Goal: Task Accomplishment & Management: Manage account settings

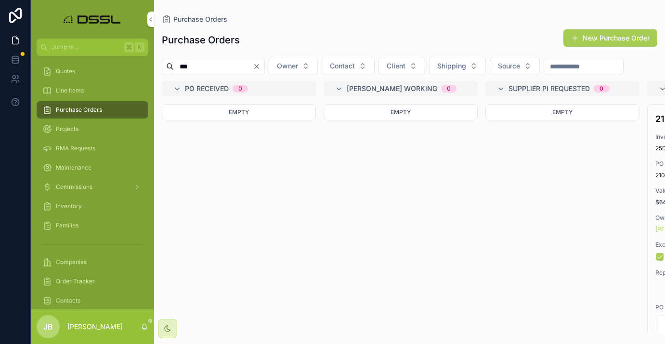
scroll to position [102, 0]
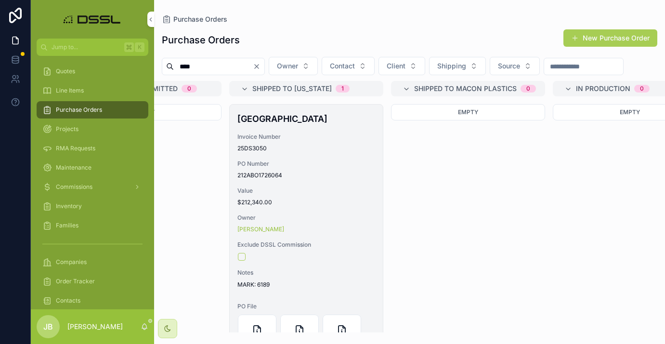
type input "****"
click at [281, 125] on h4 "[GEOGRAPHIC_DATA]" at bounding box center [306, 118] width 138 height 13
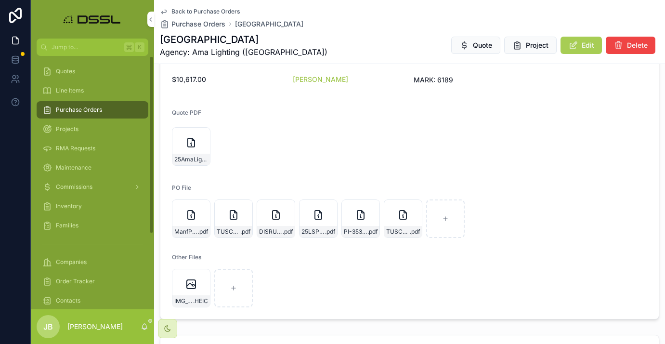
scroll to position [262, 0]
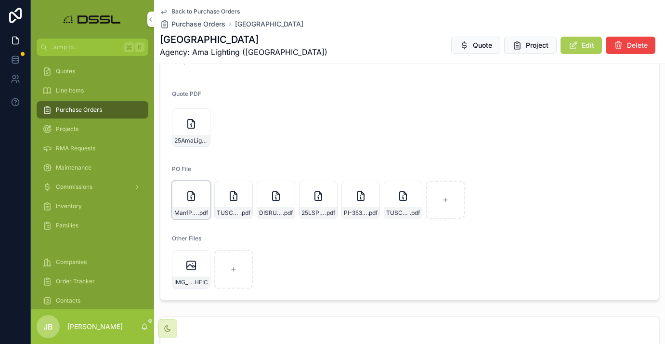
click at [189, 205] on div "ManfPurchaseOrder_8025-DSS .pdf" at bounding box center [191, 200] width 39 height 39
click at [194, 212] on span "ManfPurchaseOrder_8025-DSS" at bounding box center [186, 213] width 24 height 8
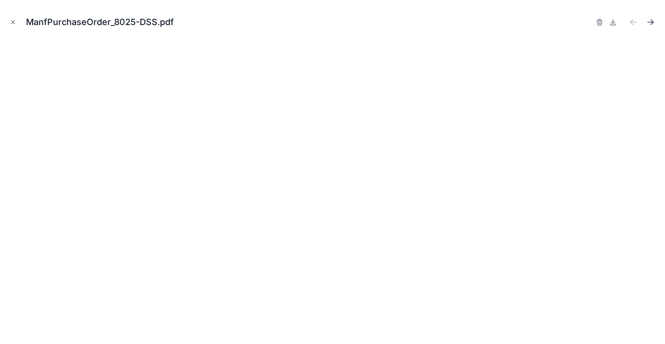
click at [650, 22] on icon "Next file" at bounding box center [651, 22] width 10 height 10
click at [15, 20] on icon "Close modal" at bounding box center [13, 22] width 7 height 7
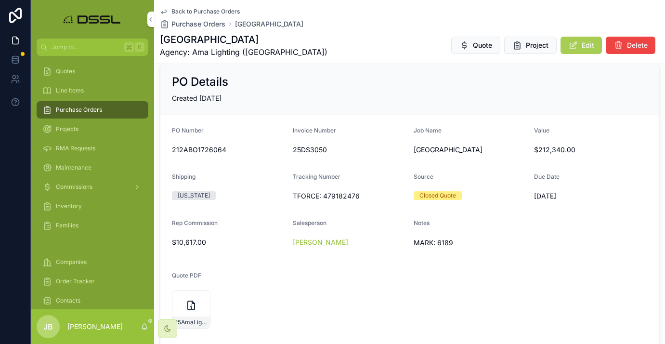
scroll to position [84, 0]
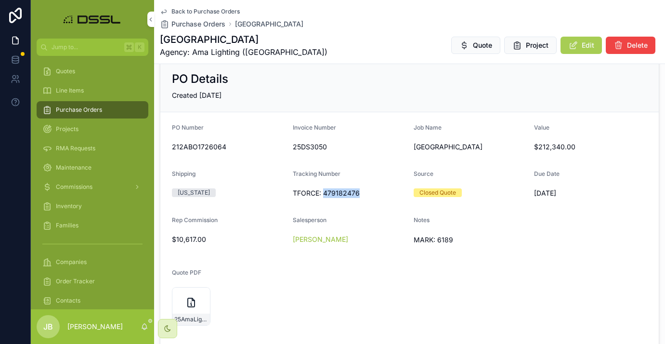
drag, startPoint x: 324, startPoint y: 192, endPoint x: 365, endPoint y: 190, distance: 41.0
click at [365, 190] on span "TFORCE: 479182476" at bounding box center [349, 193] width 113 height 10
copy span "479182476"
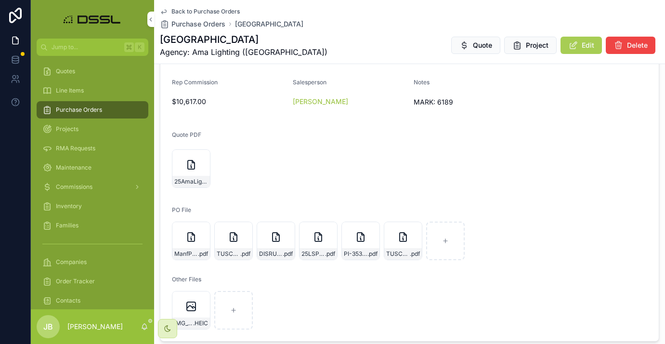
scroll to position [224, 0]
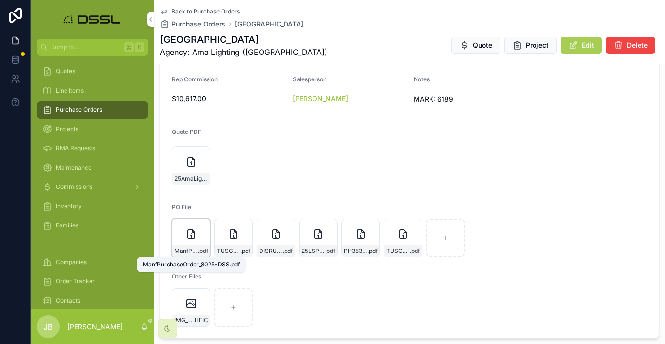
click at [196, 253] on span "ManfPurchaseOrder_8025-DSS" at bounding box center [186, 251] width 24 height 8
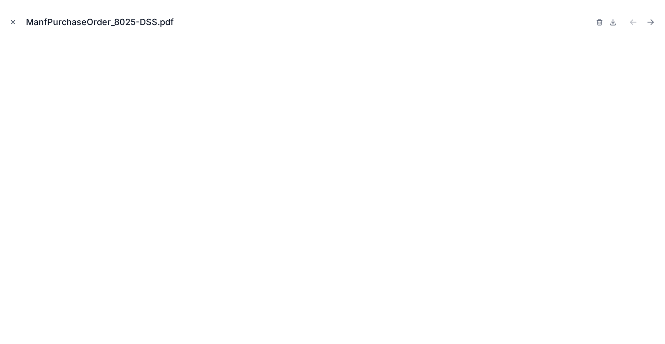
click at [15, 24] on icon "Close modal" at bounding box center [13, 22] width 7 height 7
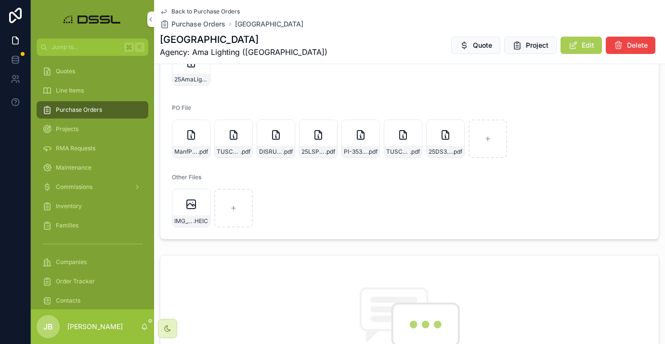
scroll to position [307, 0]
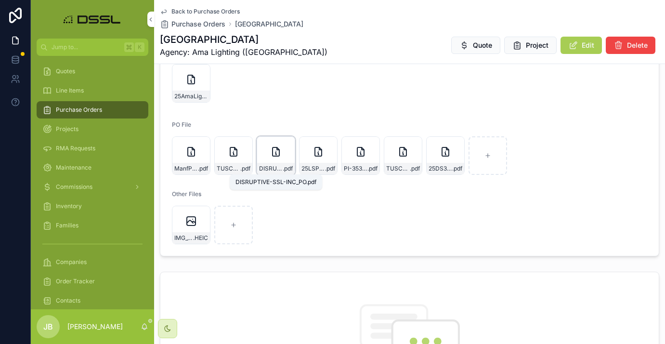
click at [276, 168] on span "DISRUPTIVE-SSL-INC_PO" at bounding box center [271, 169] width 24 height 8
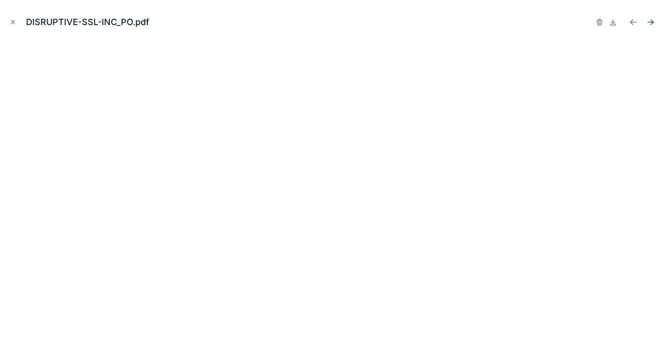
click at [649, 22] on icon "Next file" at bounding box center [651, 22] width 10 height 10
click at [652, 23] on icon "Next file" at bounding box center [652, 23] width 2 height 2
click at [651, 20] on icon "Next file" at bounding box center [652, 21] width 2 height 2
click at [633, 22] on icon "Previous file" at bounding box center [634, 22] width 10 height 10
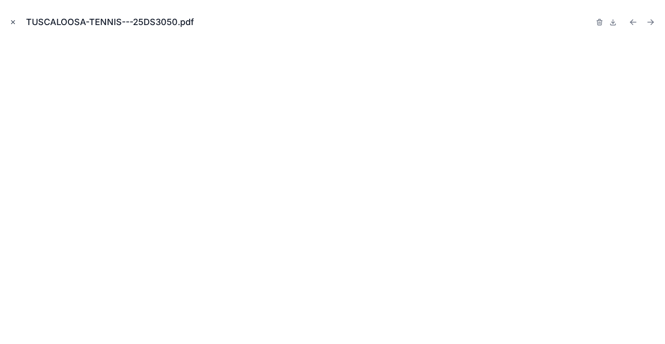
click at [10, 19] on icon "Close modal" at bounding box center [13, 22] width 7 height 7
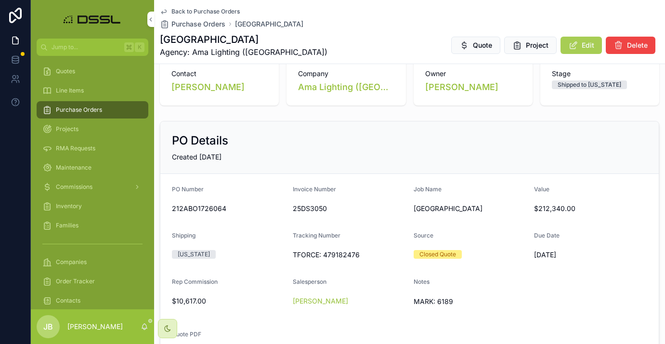
scroll to position [29, 0]
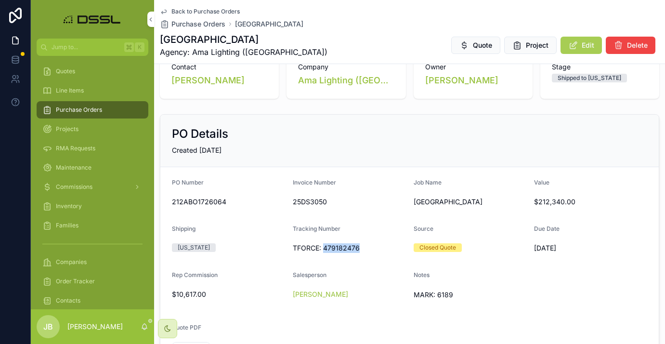
drag, startPoint x: 324, startPoint y: 250, endPoint x: 362, endPoint y: 249, distance: 38.1
click at [362, 249] on span "TFORCE: 479182476" at bounding box center [349, 248] width 113 height 10
copy span "479182476"
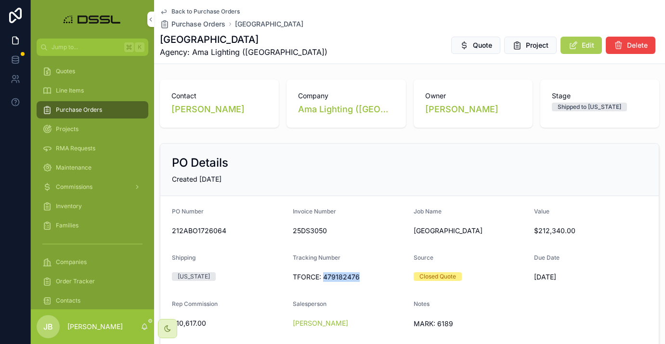
scroll to position [0, 0]
click at [586, 46] on span "Edit" at bounding box center [588, 45] width 13 height 10
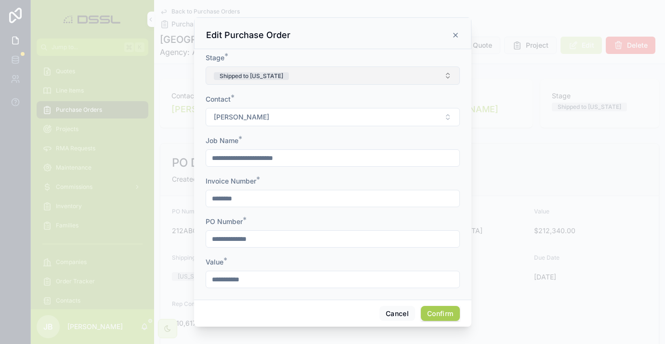
click at [279, 76] on button "Shipped to [US_STATE]" at bounding box center [333, 75] width 254 height 18
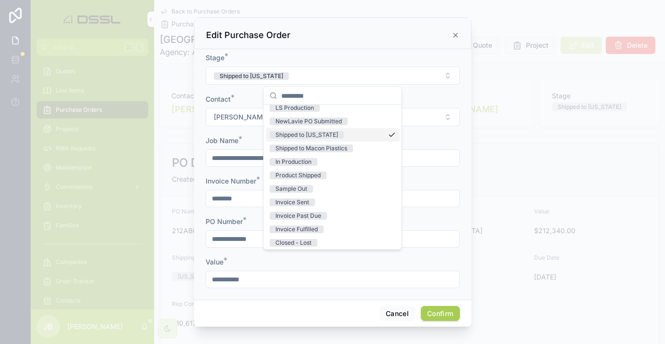
scroll to position [74, 0]
click at [302, 201] on div "Invoice Sent" at bounding box center [292, 201] width 34 height 8
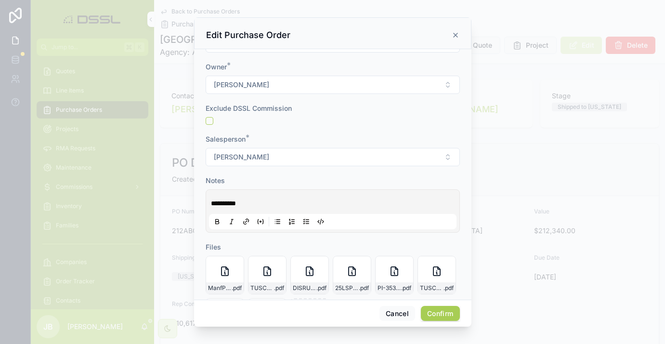
scroll to position [437, 0]
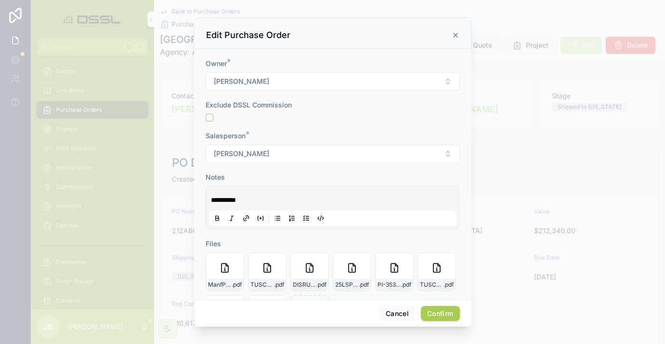
click at [435, 314] on button "Confirm" at bounding box center [440, 313] width 39 height 15
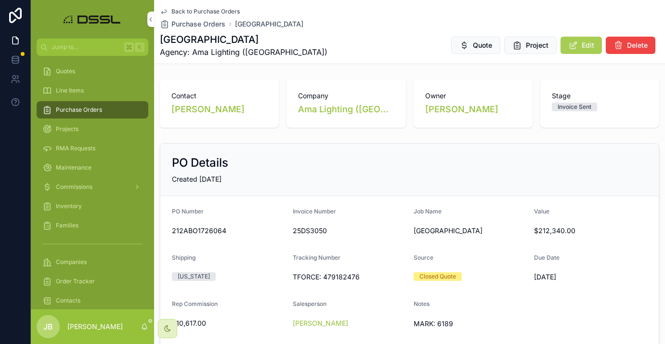
click at [94, 109] on span "Purchase Orders" at bounding box center [79, 110] width 46 height 8
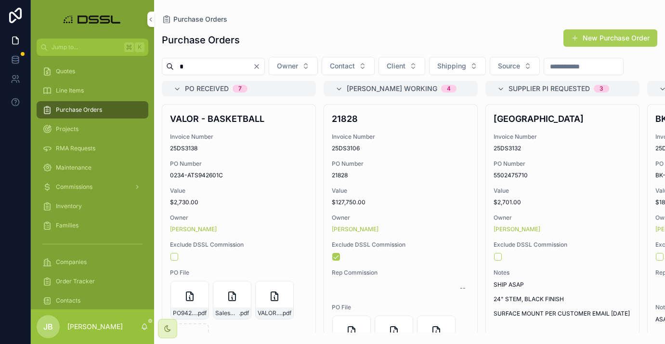
click at [210, 65] on input "*" at bounding box center [213, 66] width 79 height 13
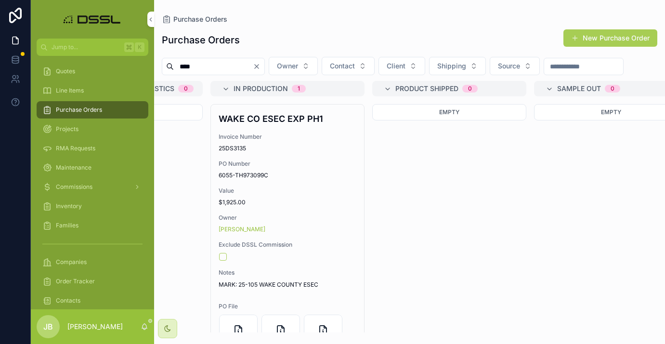
scroll to position [0, 1415]
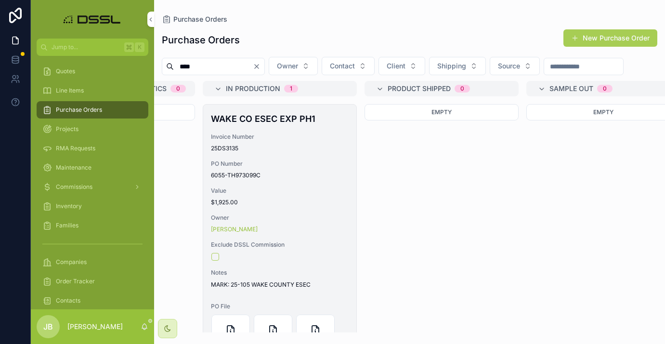
type input "****"
click at [264, 125] on h4 "WAKE CO ESEC EXP PH1" at bounding box center [280, 118] width 138 height 13
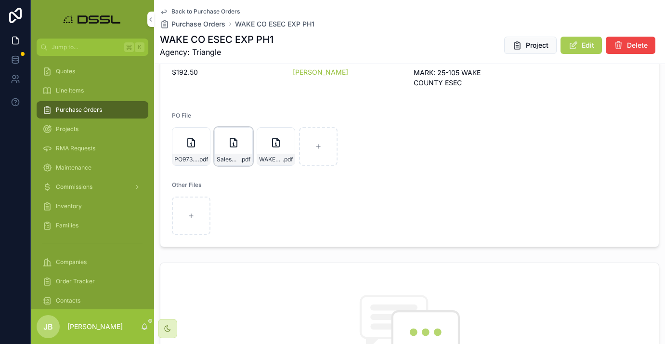
scroll to position [256, 0]
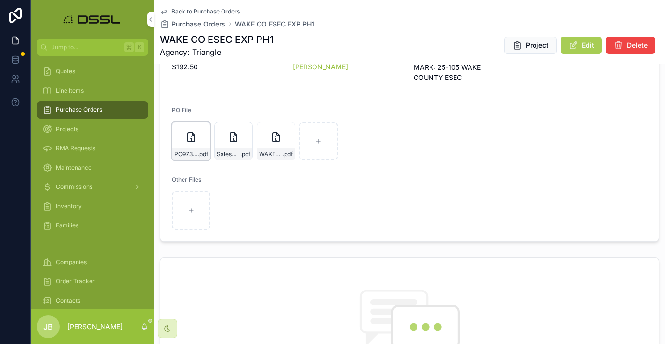
click at [199, 146] on div "PO973099 .pdf" at bounding box center [191, 141] width 39 height 39
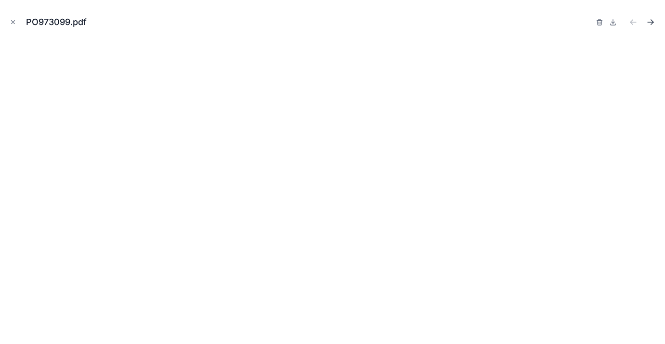
click at [652, 19] on icon "Next file" at bounding box center [651, 22] width 10 height 10
click at [599, 24] on icon "button" at bounding box center [600, 22] width 8 height 8
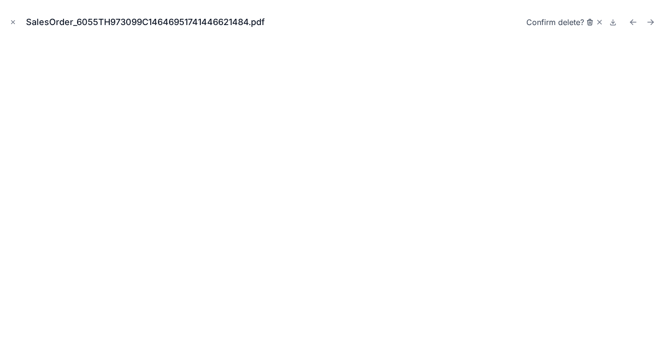
click at [589, 24] on icon "button" at bounding box center [590, 22] width 8 height 8
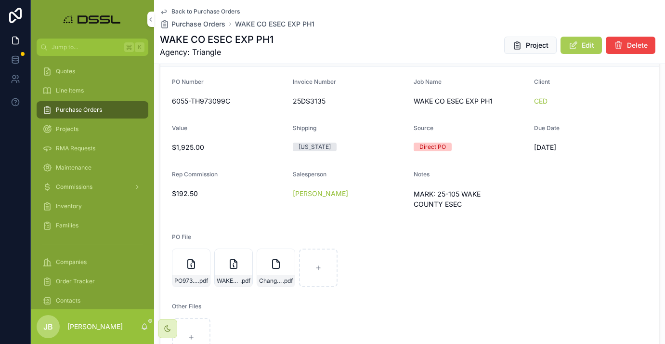
scroll to position [132, 0]
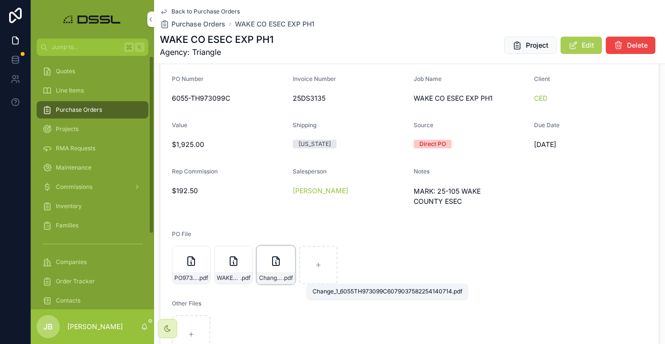
click at [278, 275] on span "Change_1_6055TH973099C6079037582254140714" at bounding box center [271, 278] width 24 height 8
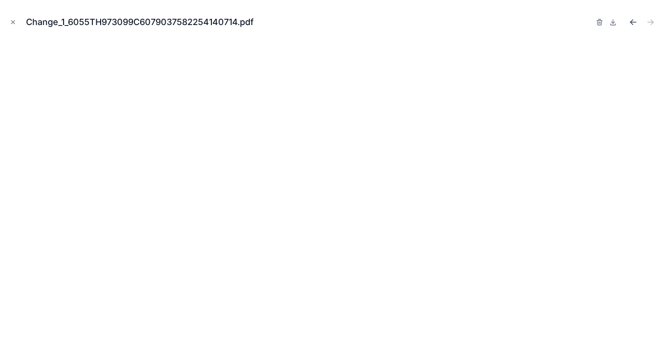
click at [631, 20] on icon "Previous file" at bounding box center [634, 22] width 10 height 10
click at [601, 20] on icon "button" at bounding box center [600, 19] width 2 height 1
click at [590, 23] on icon "button" at bounding box center [590, 23] width 0 height 2
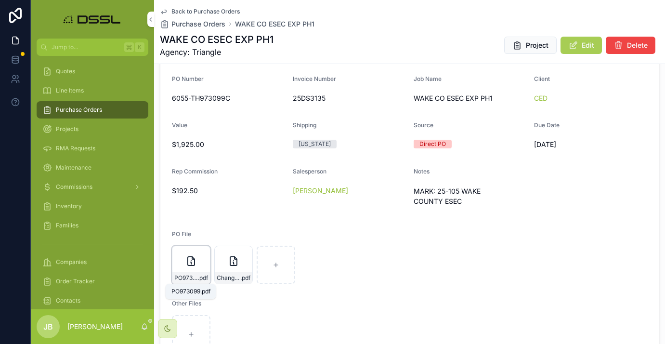
click at [200, 276] on span ".pdf" at bounding box center [203, 278] width 10 height 8
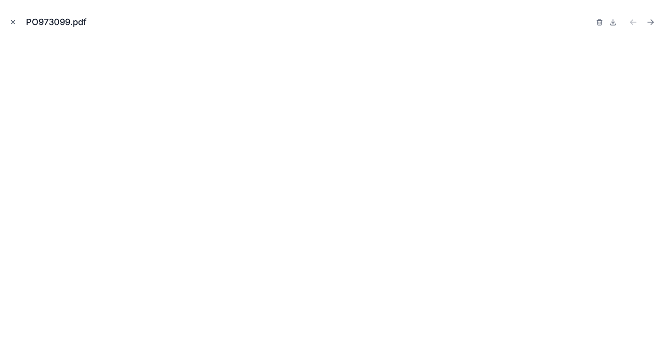
click at [13, 23] on icon "Close modal" at bounding box center [13, 22] width 7 height 7
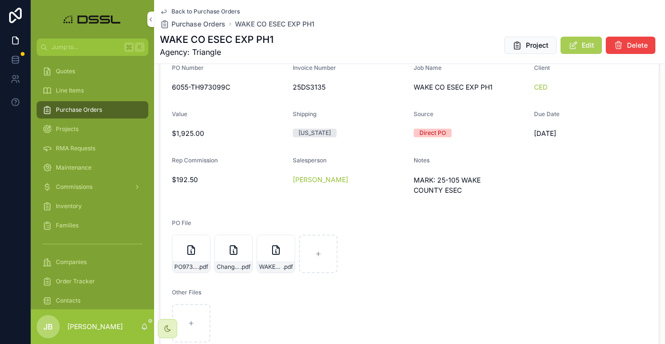
scroll to position [151, 0]
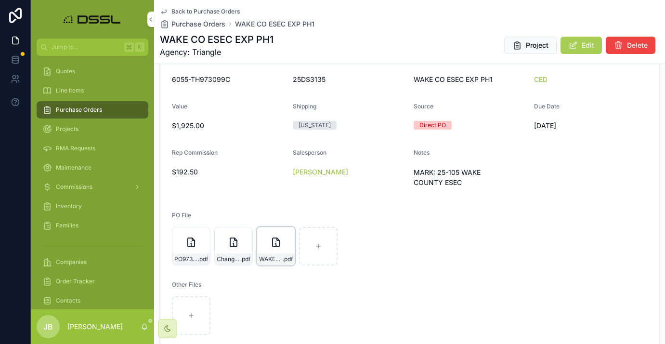
click at [284, 255] on div "WAKE-CO-PACKING-SLIP .pdf" at bounding box center [276, 259] width 38 height 12
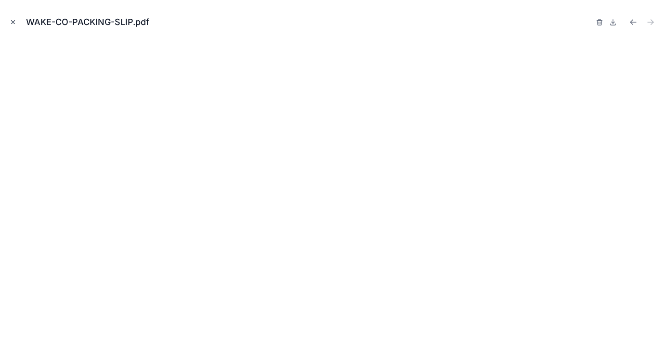
click at [15, 23] on icon "Close modal" at bounding box center [13, 22] width 7 height 7
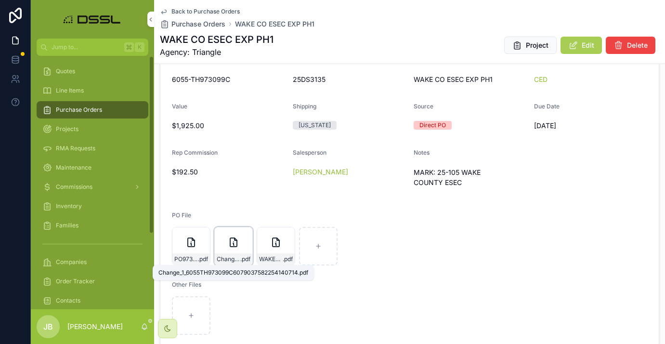
click at [241, 257] on span ".pdf" at bounding box center [245, 259] width 10 height 8
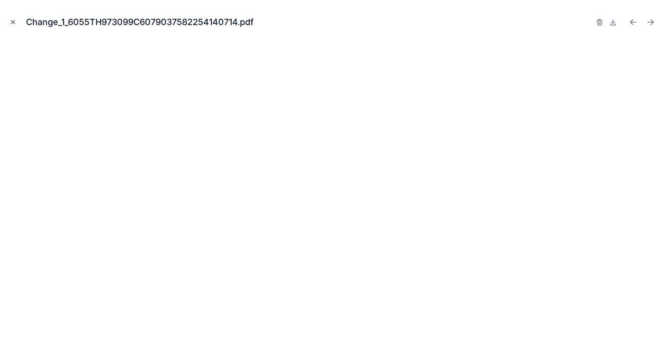
click at [12, 25] on icon "Close modal" at bounding box center [13, 22] width 7 height 7
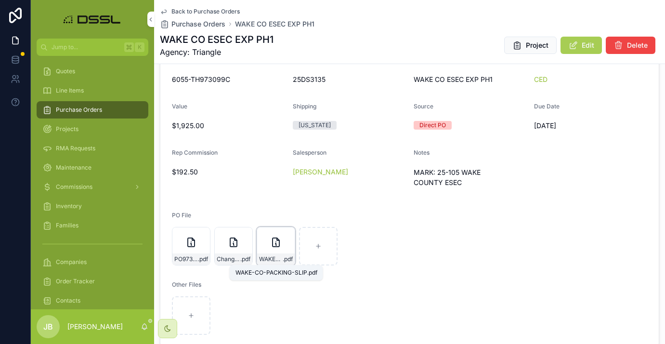
click at [275, 258] on span "WAKE-CO-PACKING-SLIP" at bounding box center [271, 259] width 24 height 8
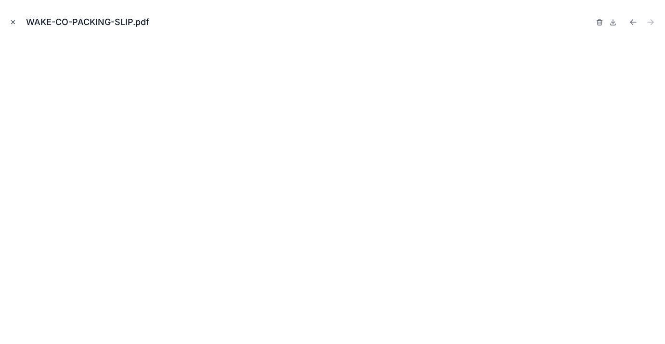
click at [11, 23] on icon "Close modal" at bounding box center [13, 22] width 7 height 7
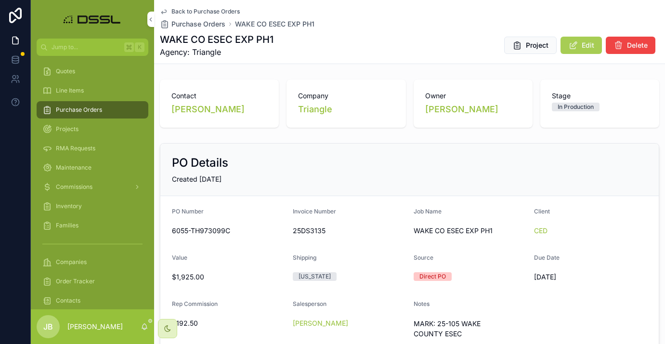
click at [71, 73] on span "Quotes" at bounding box center [65, 71] width 19 height 8
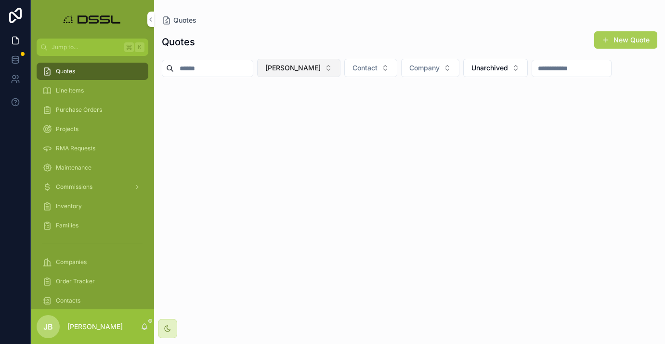
click at [321, 68] on span "[PERSON_NAME]" at bounding box center [292, 68] width 55 height 10
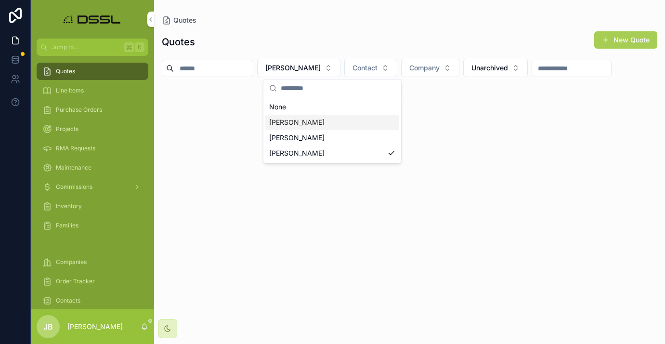
click at [298, 122] on span "[PERSON_NAME]" at bounding box center [296, 123] width 55 height 10
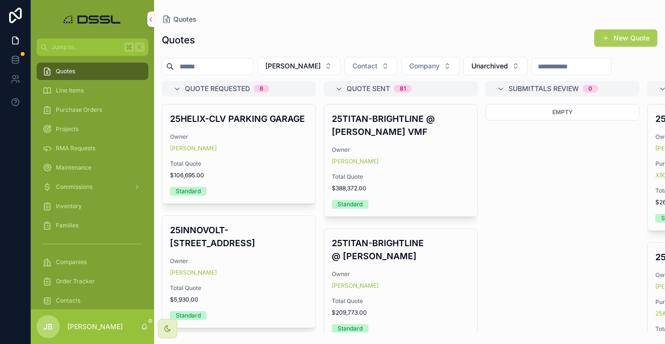
click at [244, 66] on input "scrollable content" at bounding box center [213, 66] width 79 height 13
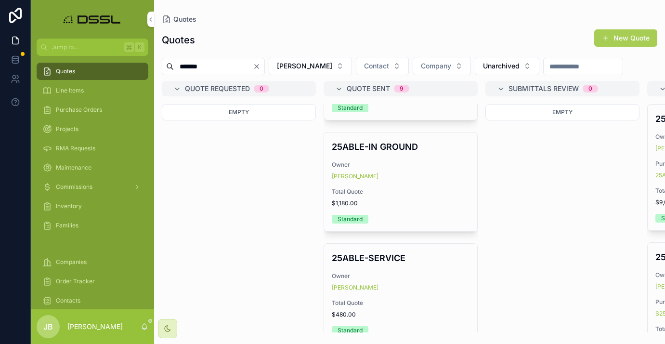
scroll to position [642, 0]
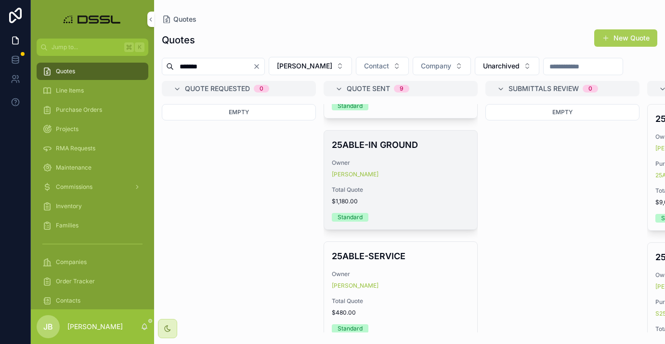
type input "*******"
click at [369, 151] on h4 "25ABLE-IN GROUND" at bounding box center [401, 144] width 138 height 13
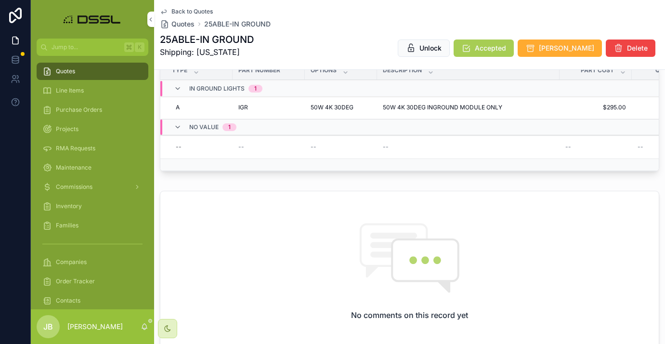
scroll to position [495, 0]
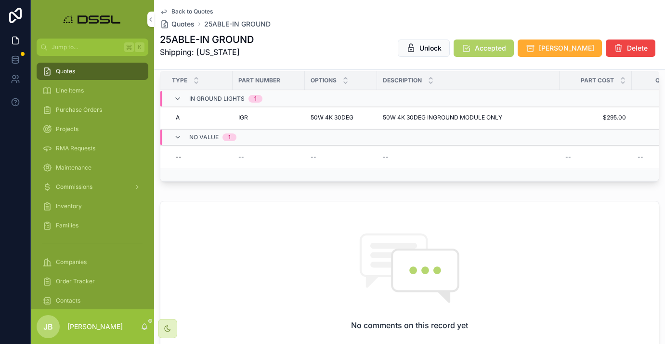
click at [506, 49] on span "Accepted" at bounding box center [490, 48] width 31 height 10
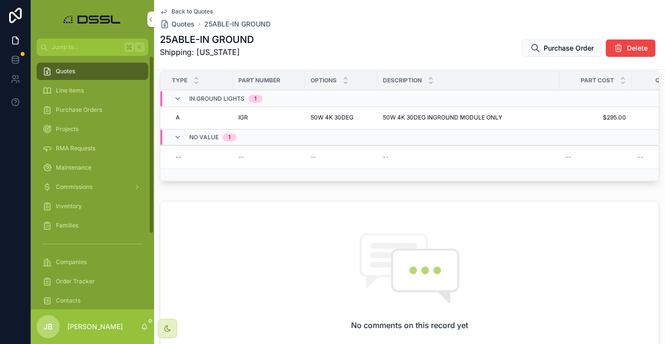
click at [84, 112] on span "Purchase Orders" at bounding box center [79, 110] width 46 height 8
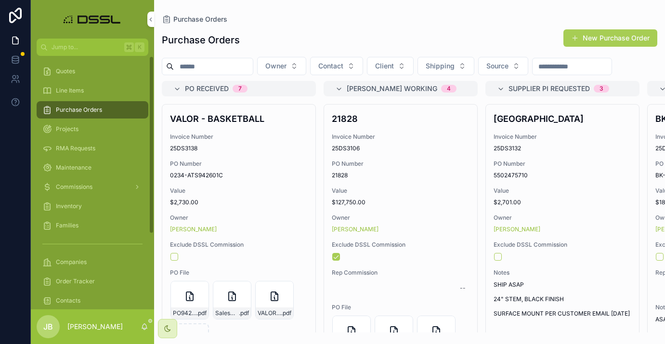
click at [72, 110] on span "Purchase Orders" at bounding box center [79, 110] width 46 height 8
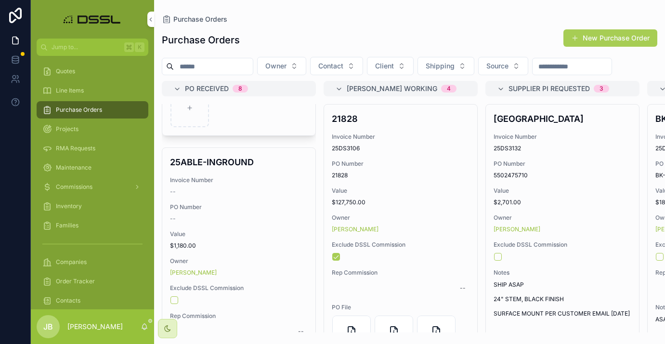
scroll to position [517, 0]
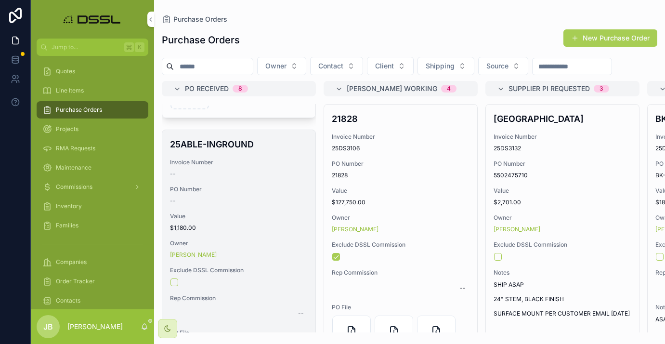
click at [217, 151] on h4 "25ABLE-INGROUND" at bounding box center [239, 144] width 138 height 13
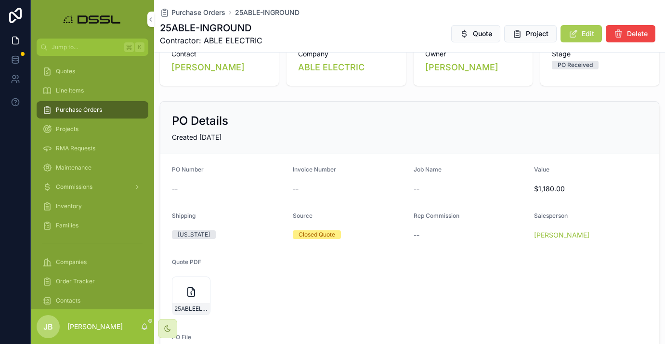
scroll to position [31, 0]
click at [581, 35] on button "Edit" at bounding box center [581, 33] width 41 height 17
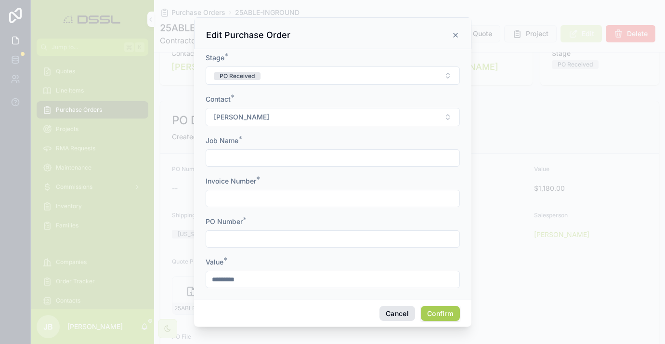
click at [400, 314] on button "Cancel" at bounding box center [398, 313] width 36 height 15
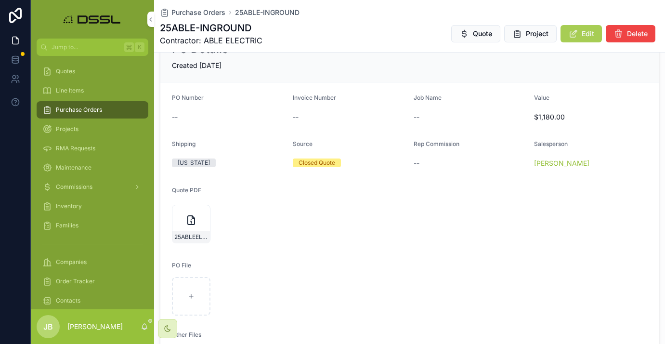
scroll to position [189, 0]
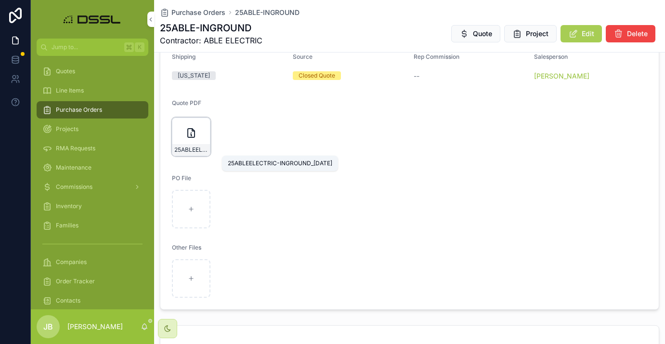
click at [188, 148] on span "25ABLEELECTRIC-INGROUND_[DATE]" at bounding box center [191, 150] width 34 height 8
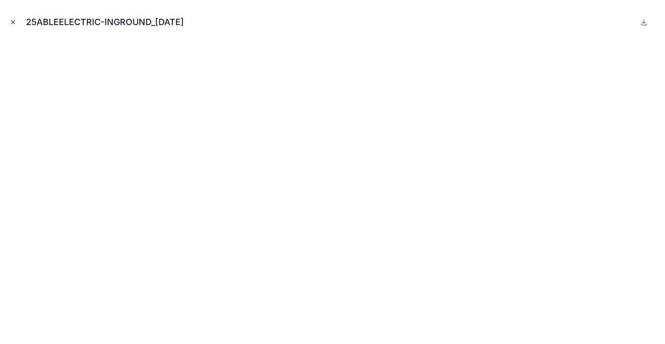
click at [12, 20] on icon "Close modal" at bounding box center [13, 22] width 7 height 7
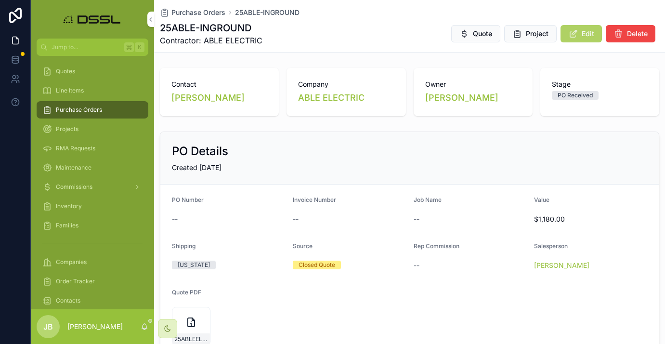
click at [578, 39] on button "Edit" at bounding box center [581, 33] width 41 height 17
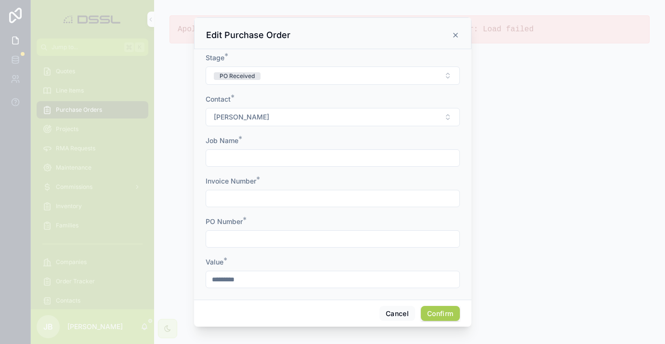
click at [252, 159] on input "text" at bounding box center [332, 157] width 253 height 13
type input "**********"
click at [251, 197] on input "text" at bounding box center [332, 198] width 253 height 13
click at [250, 194] on input "******" at bounding box center [332, 198] width 253 height 13
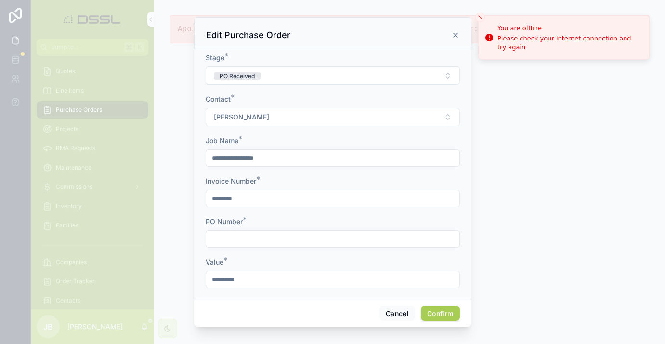
type input "********"
click at [239, 238] on input "text" at bounding box center [332, 238] width 253 height 13
paste input "**********"
type input "**********"
drag, startPoint x: 265, startPoint y: 236, endPoint x: 189, endPoint y: 237, distance: 76.1
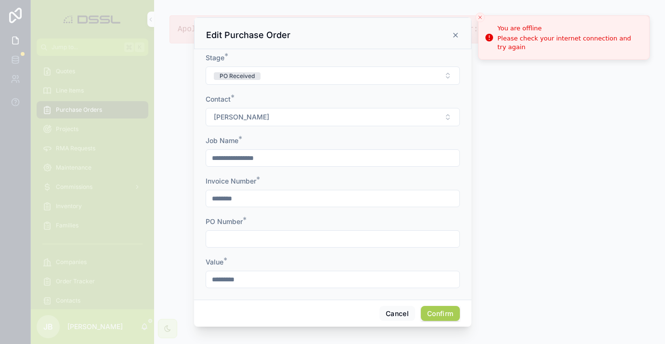
click at [189, 237] on div "**********" at bounding box center [332, 172] width 665 height 344
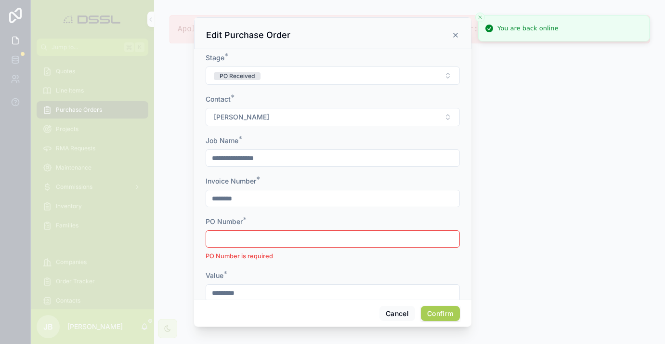
click at [243, 244] on input "text" at bounding box center [332, 238] width 253 height 13
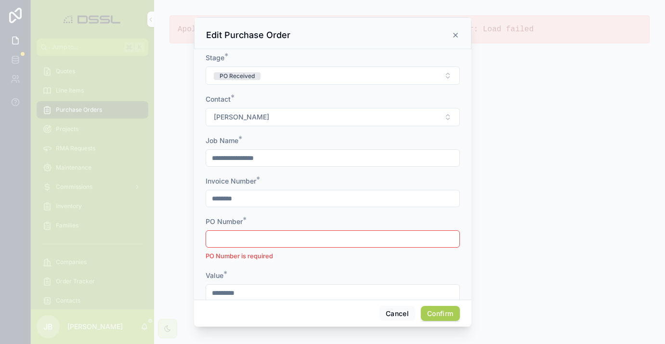
paste input "*******"
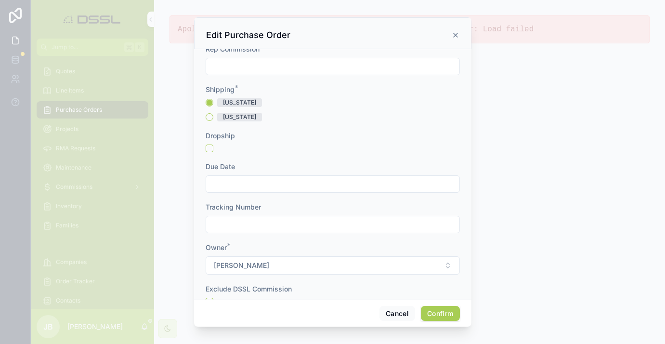
scroll to position [259, 0]
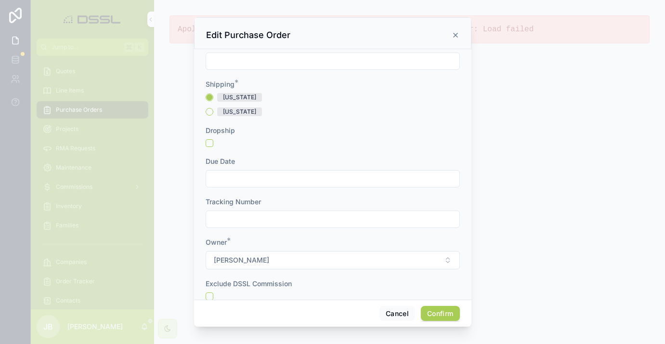
type input "*******"
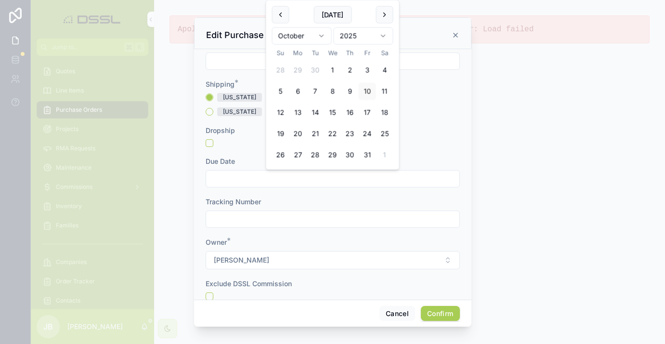
click at [250, 178] on input "text" at bounding box center [332, 178] width 253 height 13
click at [382, 20] on button at bounding box center [384, 14] width 17 height 17
click at [369, 70] on button "7" at bounding box center [367, 70] width 17 height 17
type input "*********"
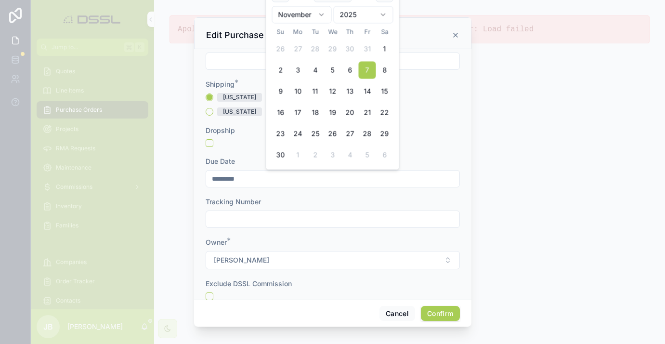
click at [237, 220] on input "text" at bounding box center [332, 218] width 253 height 13
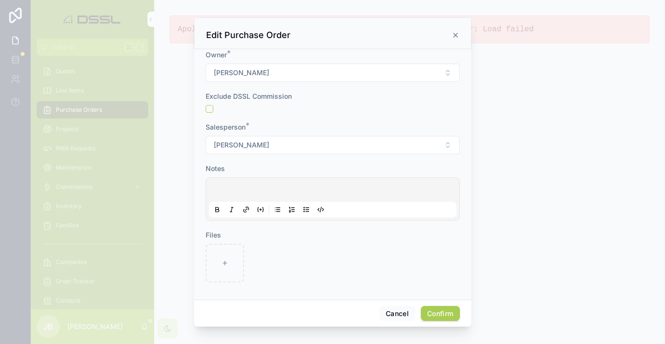
scroll to position [446, 0]
click at [436, 312] on button "Confirm" at bounding box center [440, 313] width 39 height 15
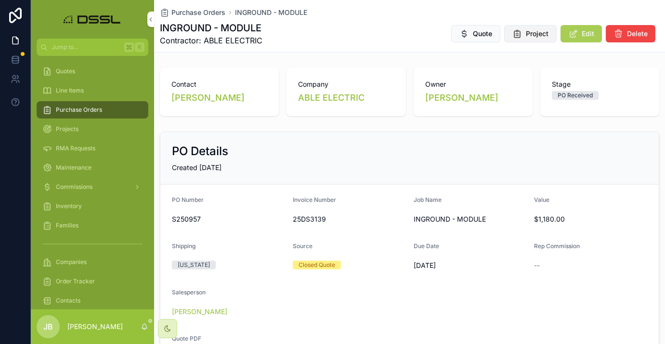
click at [535, 36] on span "Project" at bounding box center [537, 34] width 23 height 10
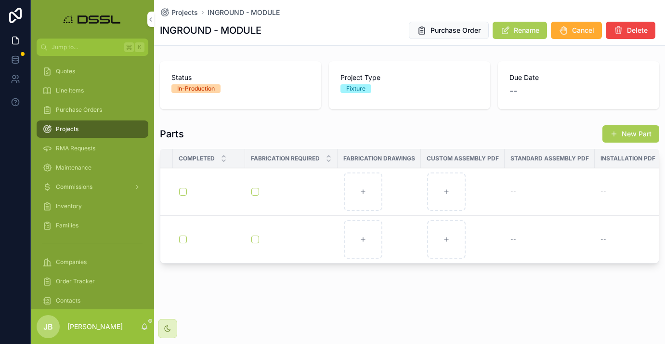
scroll to position [0, 697]
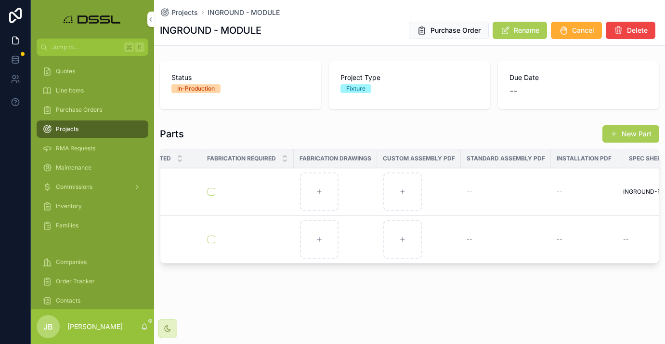
click at [0, 0] on span "Delete" at bounding box center [0, 0] width 0 height 0
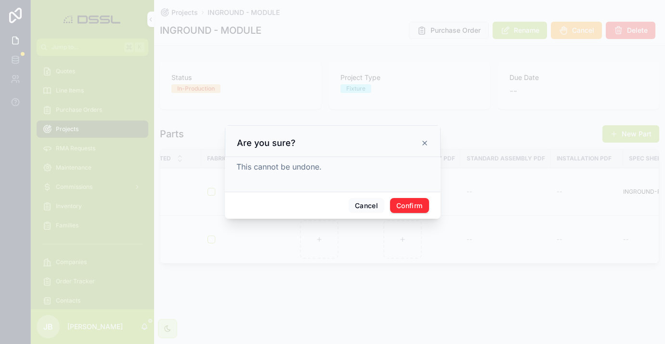
click at [414, 201] on button "Confirm" at bounding box center [409, 205] width 39 height 15
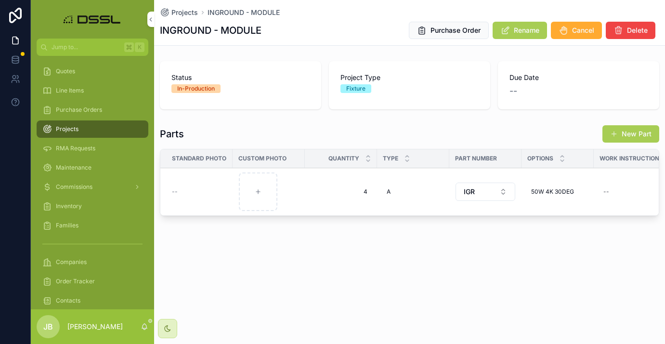
scroll to position [0, 0]
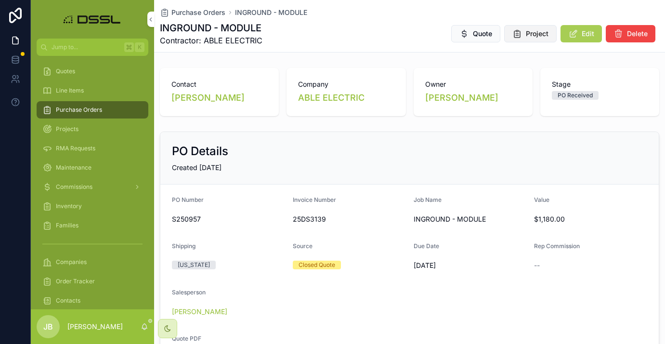
click at [535, 35] on span "Project" at bounding box center [537, 34] width 23 height 10
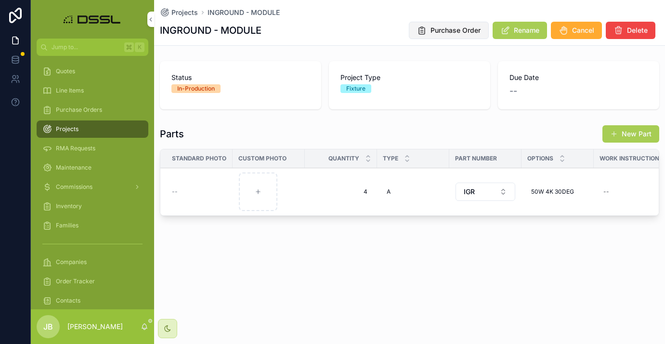
click at [454, 32] on span "Purchase Order" at bounding box center [456, 31] width 50 height 10
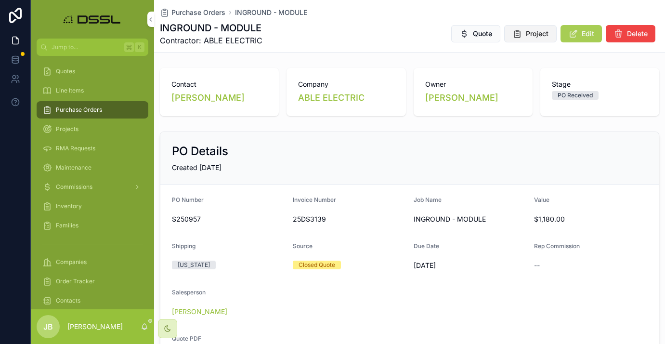
click at [524, 39] on button "Project" at bounding box center [530, 33] width 52 height 17
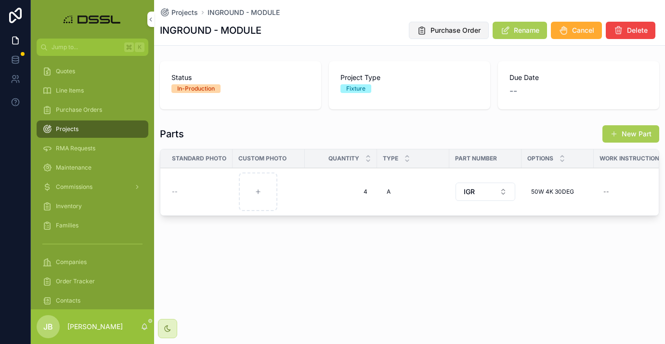
click at [457, 32] on span "Purchase Order" at bounding box center [456, 31] width 50 height 10
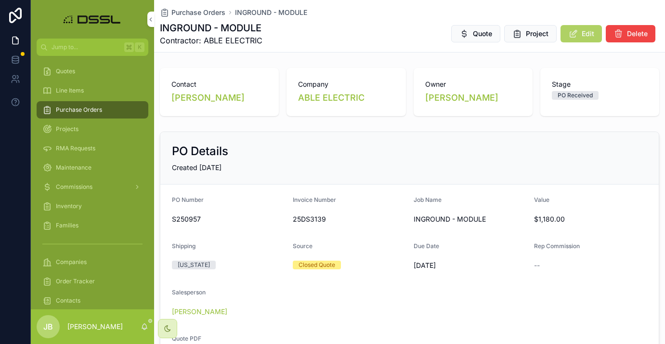
click at [579, 35] on button "Edit" at bounding box center [581, 33] width 41 height 17
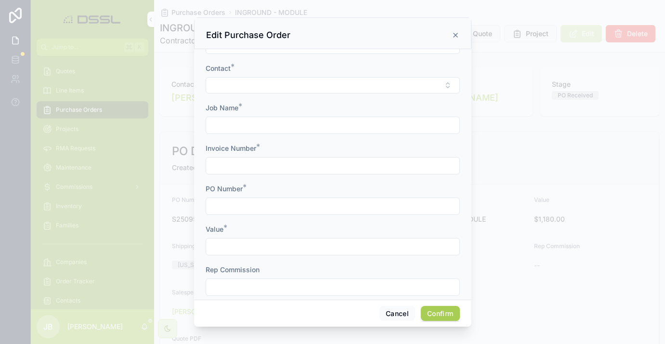
scroll to position [34, 0]
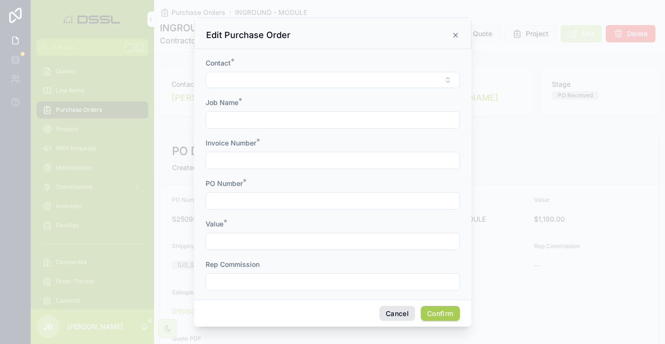
click at [399, 314] on button "Cancel" at bounding box center [398, 313] width 36 height 15
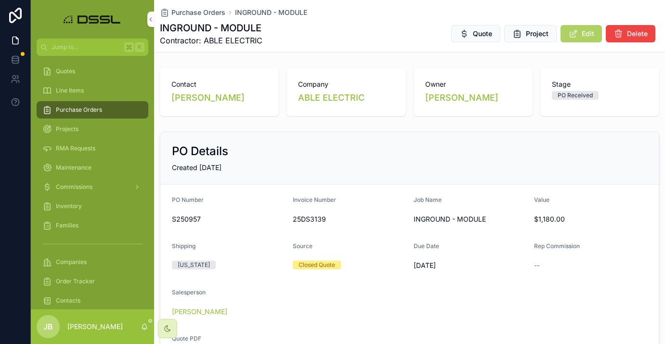
click at [582, 35] on span "Edit" at bounding box center [588, 34] width 13 height 10
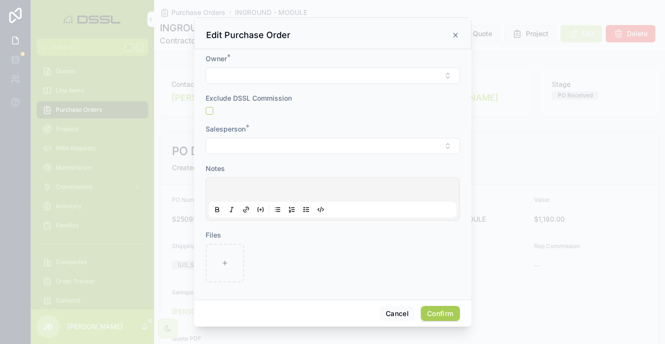
scroll to position [438, 0]
click at [395, 308] on button "Cancel" at bounding box center [398, 313] width 36 height 15
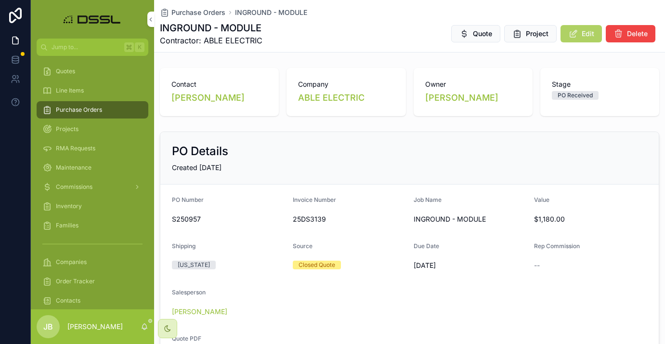
click at [574, 34] on icon "scrollable content" at bounding box center [573, 34] width 10 height 10
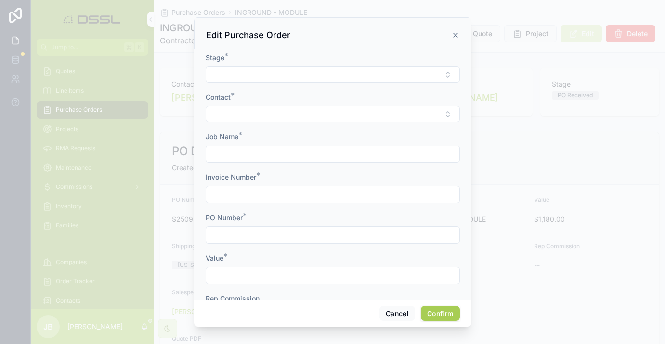
click at [574, 34] on div at bounding box center [332, 172] width 665 height 344
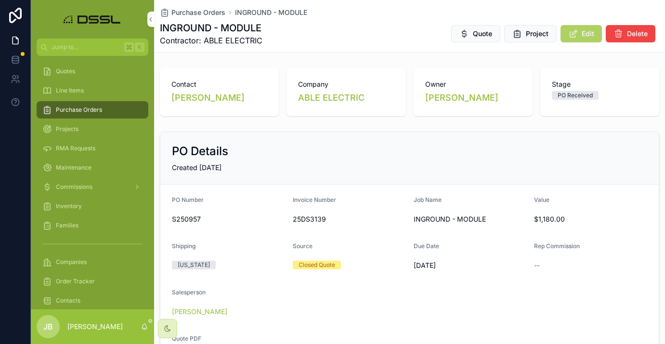
click at [590, 35] on span "Edit" at bounding box center [588, 34] width 13 height 10
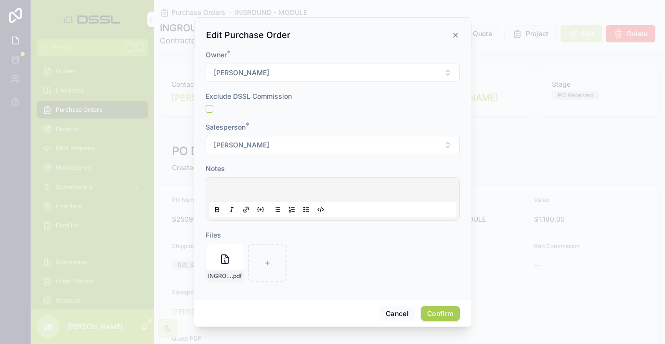
scroll to position [446, 0]
click at [296, 187] on p at bounding box center [335, 192] width 248 height 10
click at [446, 315] on button "Confirm" at bounding box center [440, 313] width 39 height 15
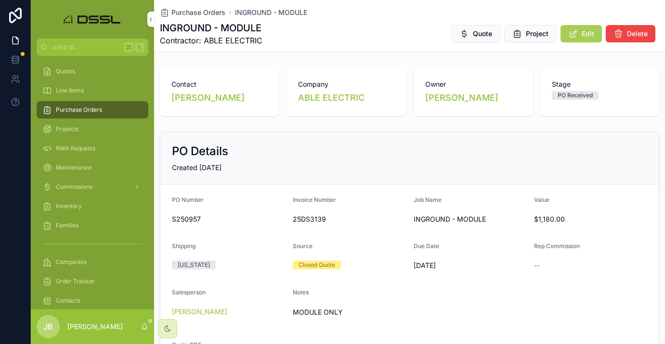
click at [82, 108] on span "Purchase Orders" at bounding box center [79, 110] width 46 height 8
